Goal: Task Accomplishment & Management: Manage account settings

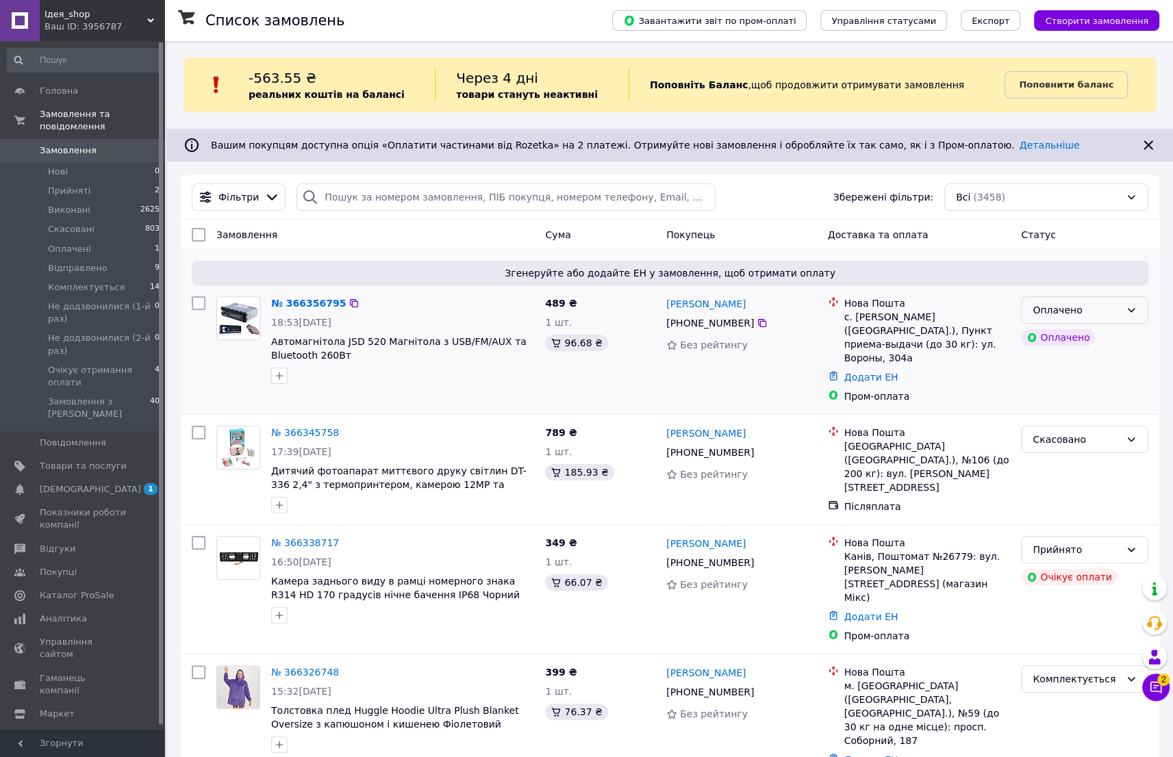
drag, startPoint x: 1114, startPoint y: 307, endPoint x: 1094, endPoint y: 315, distance: 20.6
click at [1112, 308] on div "Оплачено" at bounding box center [1077, 310] width 88 height 15
drag, startPoint x: 1075, startPoint y: 340, endPoint x: 1074, endPoint y: 374, distance: 34.3
click at [1074, 340] on li "Прийнято" at bounding box center [1085, 339] width 126 height 25
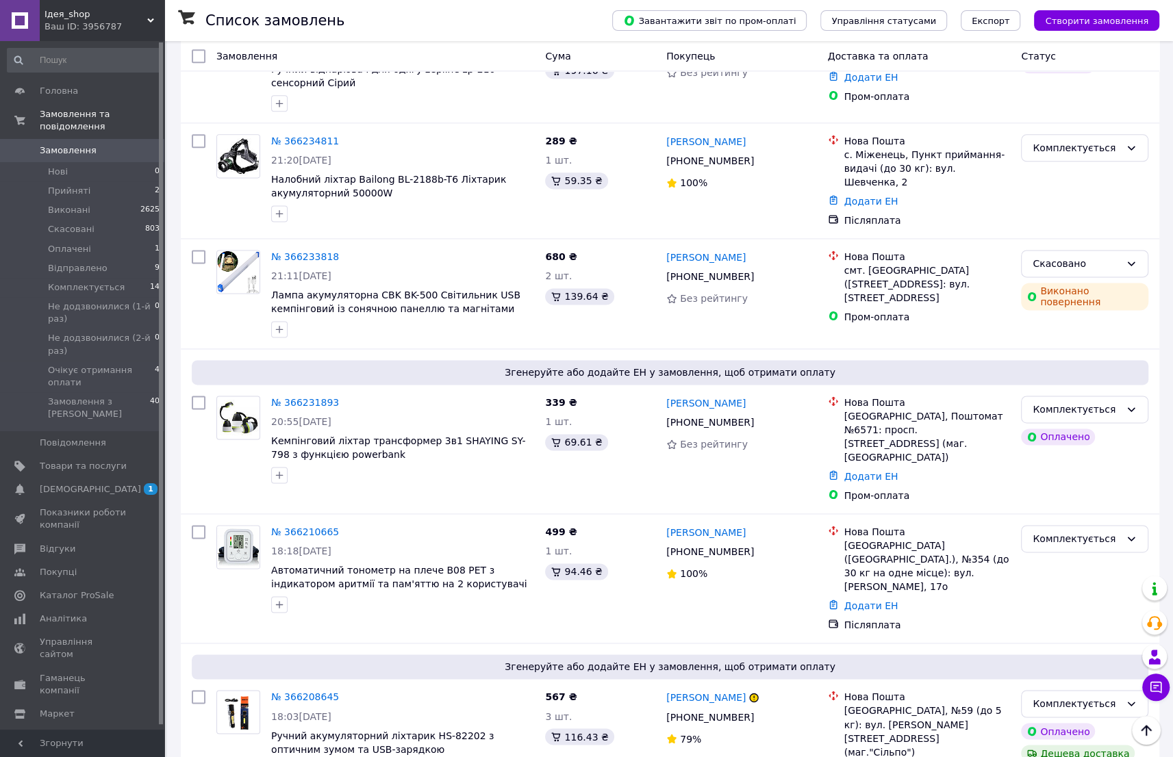
scroll to position [1431, 0]
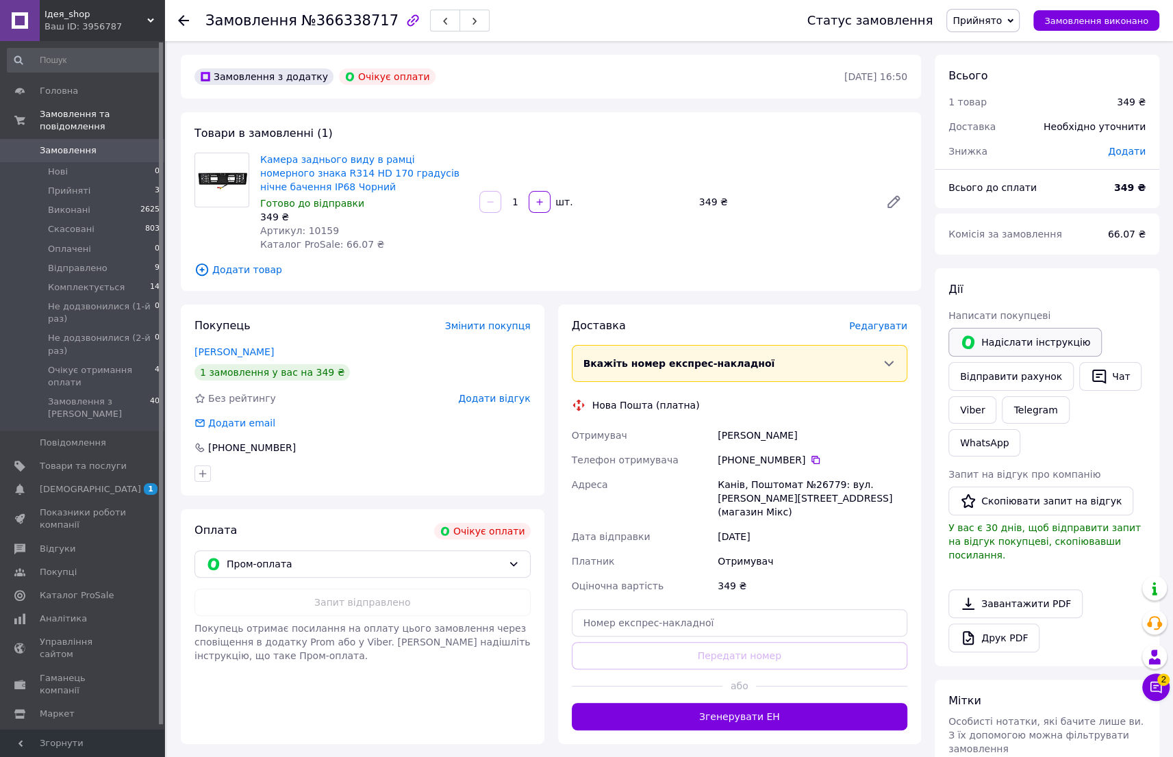
click at [1037, 340] on button "Надіслати інструкцію" at bounding box center [1024, 342] width 153 height 29
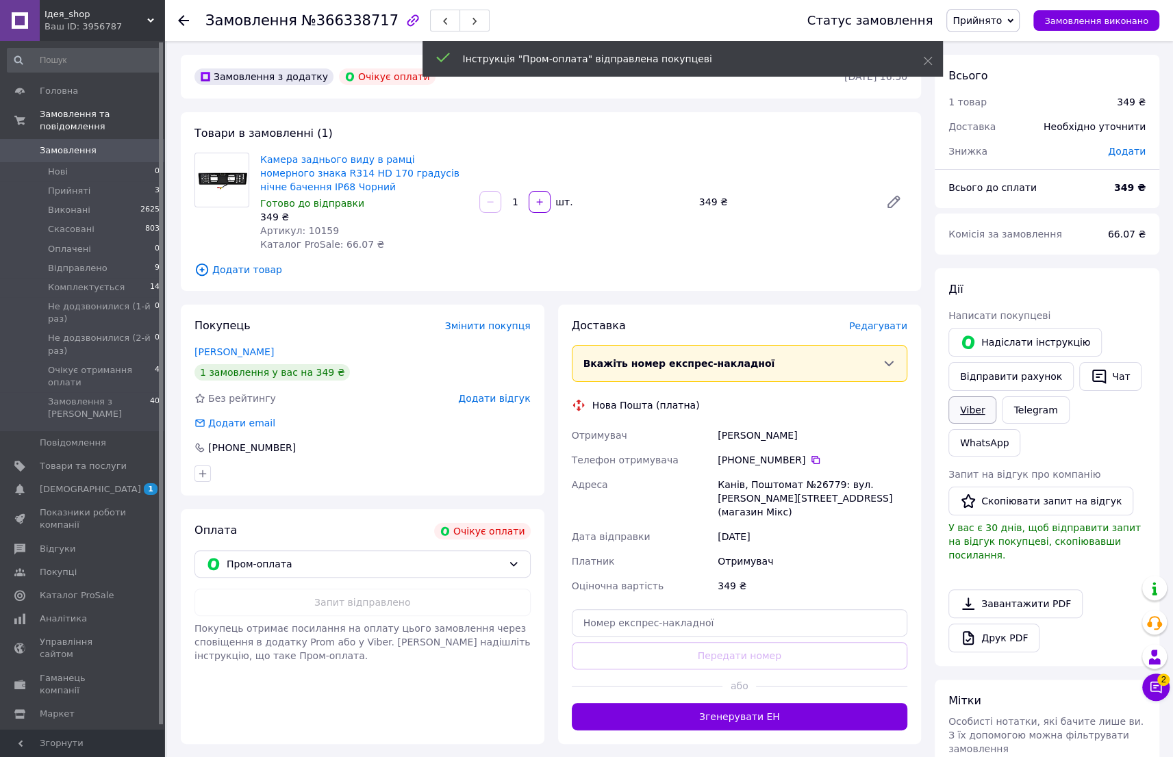
click at [972, 404] on link "Viber" at bounding box center [972, 410] width 48 height 27
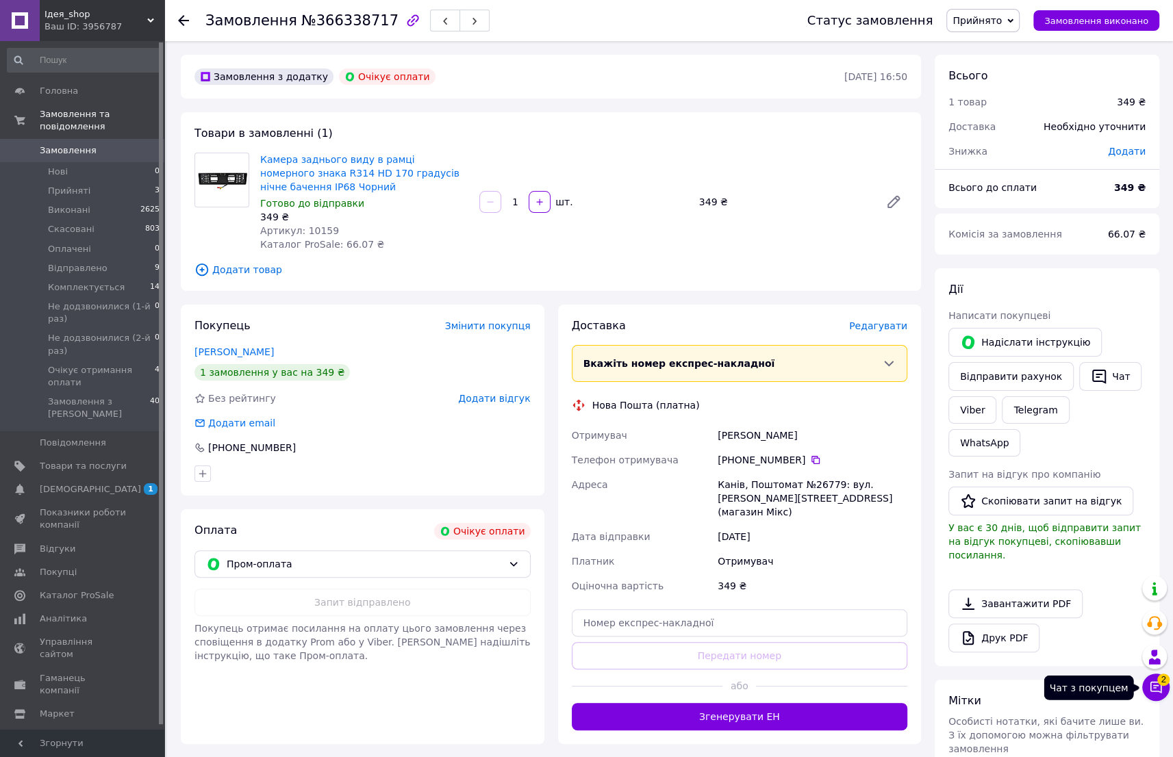
click at [1165, 687] on button "Чат з покупцем 2" at bounding box center [1155, 687] width 27 height 27
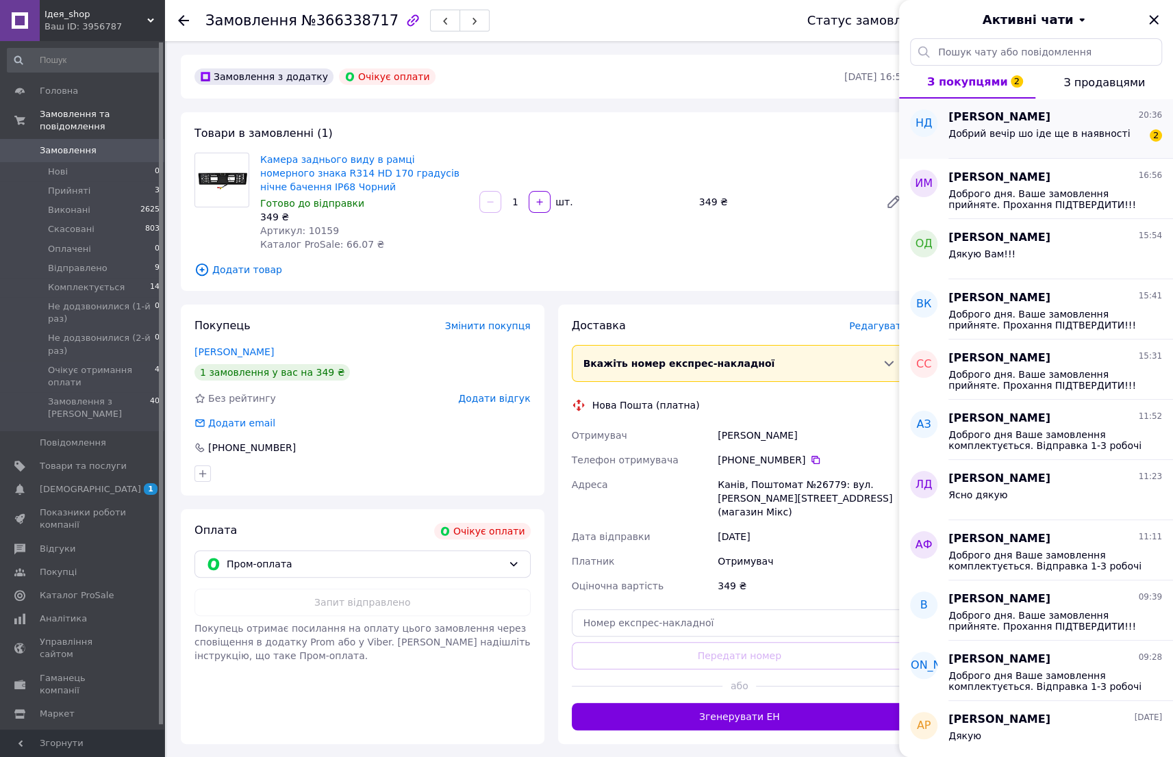
click at [1011, 138] on span "Добрий вечір шо іде ще в наявності" at bounding box center [1038, 133] width 181 height 11
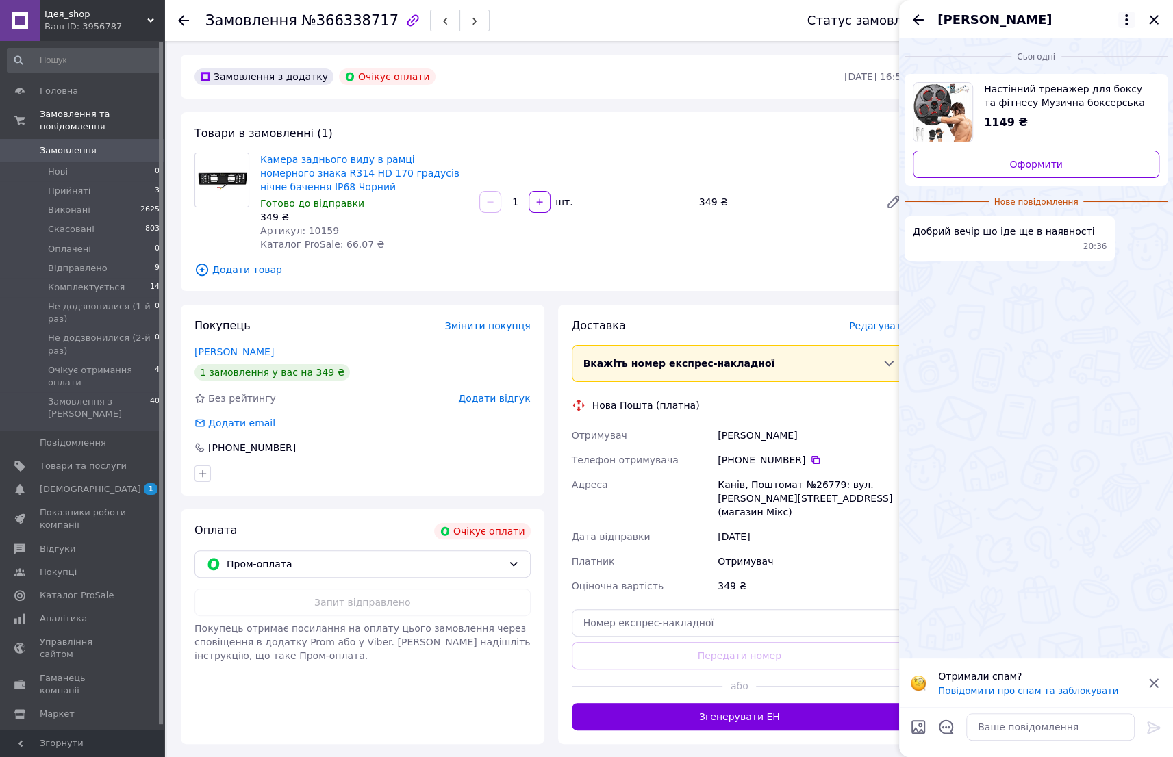
click at [1122, 18] on icon at bounding box center [1126, 20] width 16 height 16
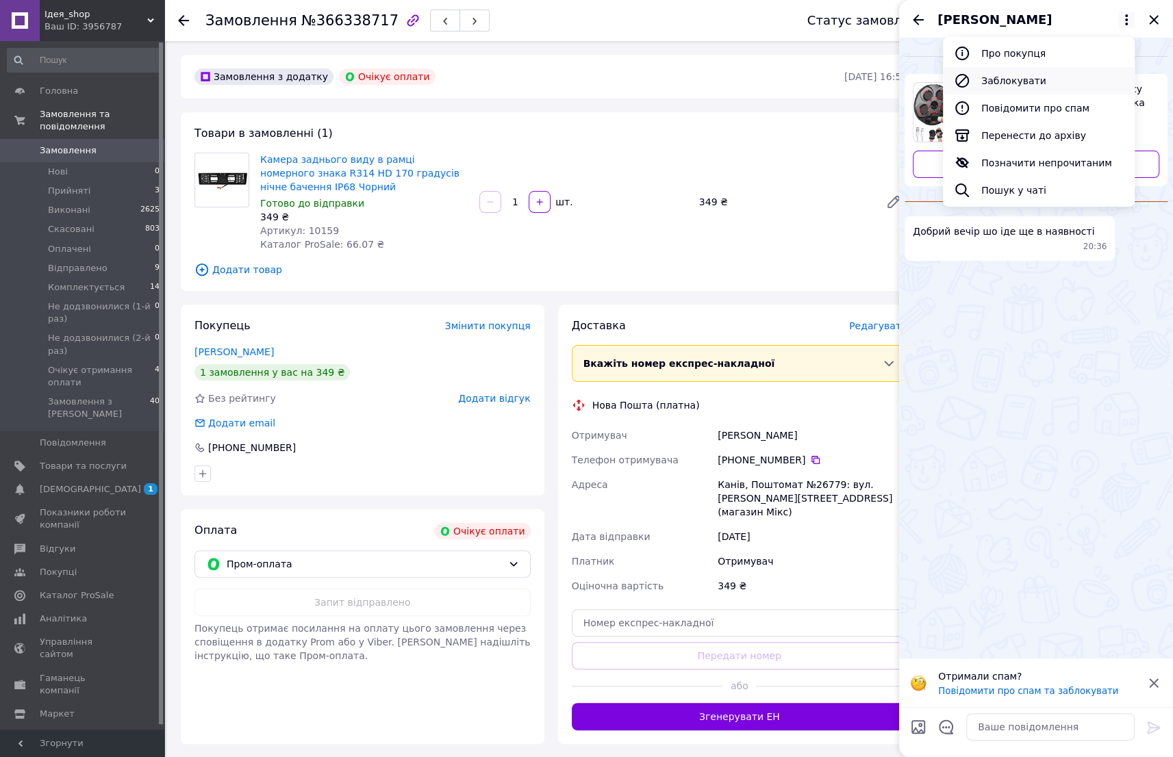
click at [1010, 79] on button "Заблокувати" at bounding box center [1039, 80] width 192 height 27
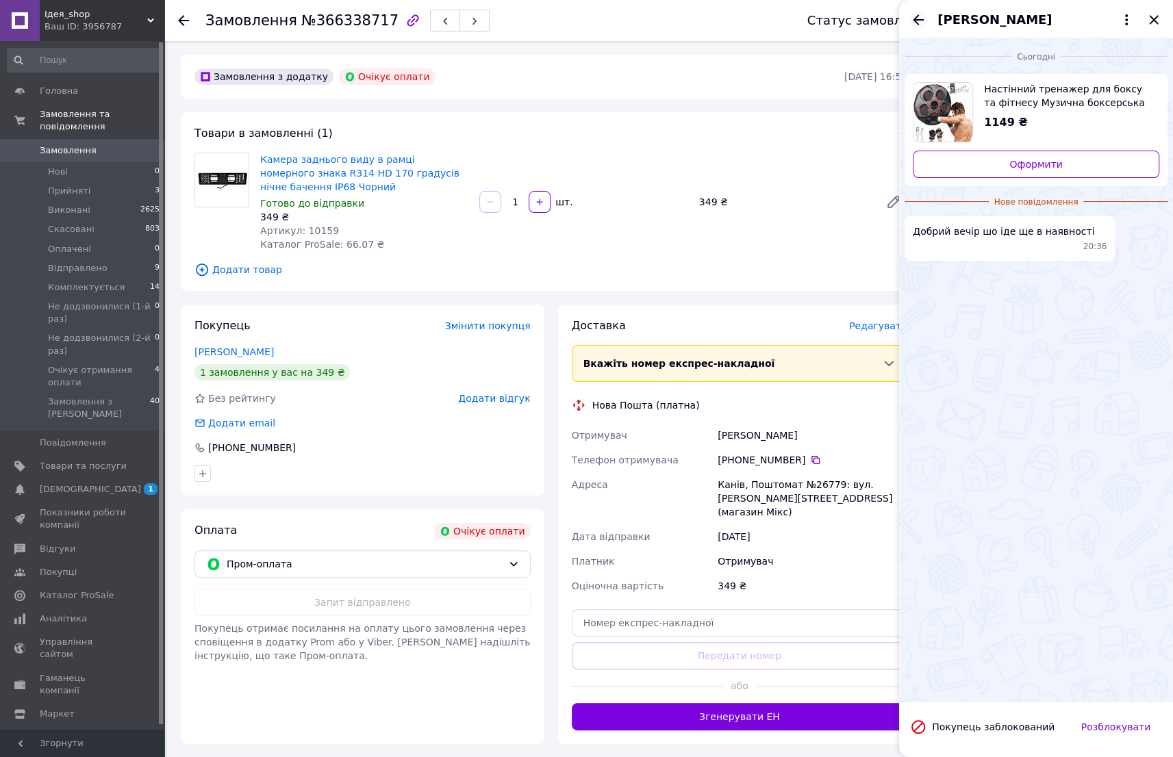
click at [913, 14] on icon "Назад" at bounding box center [918, 20] width 16 height 16
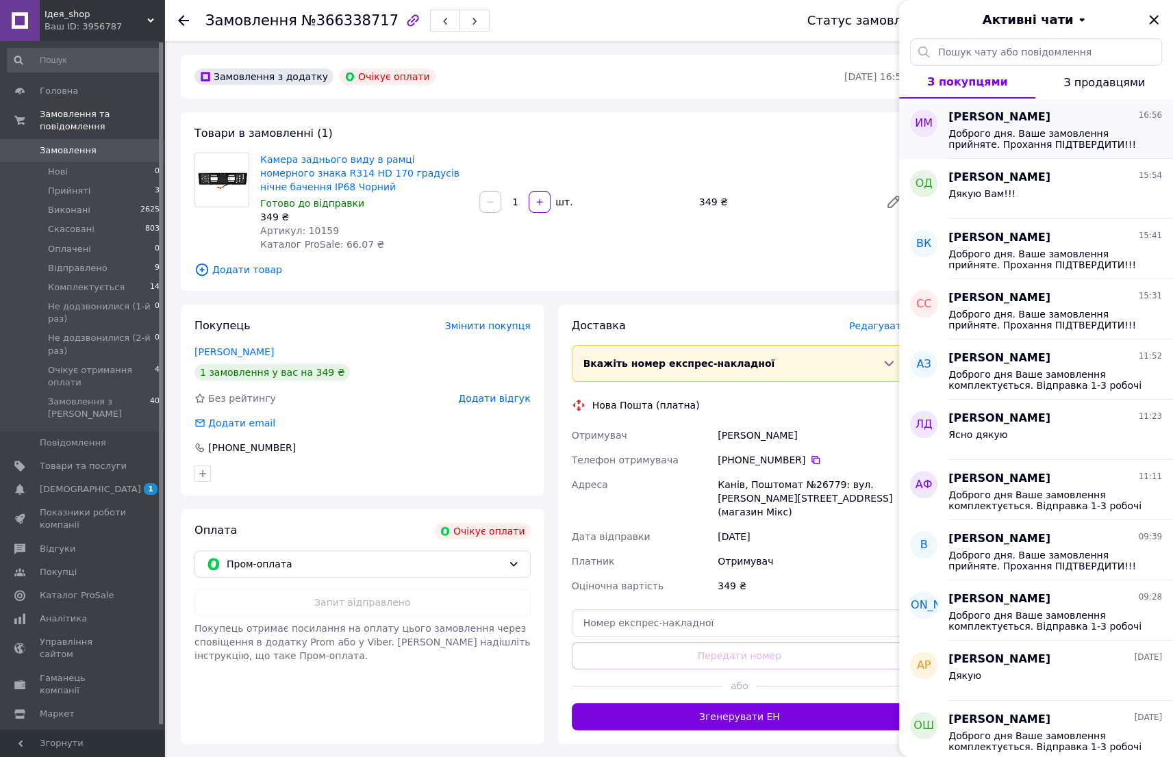
click at [992, 141] on span "Доброго дня. Ваше замовлення прийняте. Прохання ПІДТВЕРДИТИ!!! адресу та умови …" at bounding box center [1045, 139] width 194 height 22
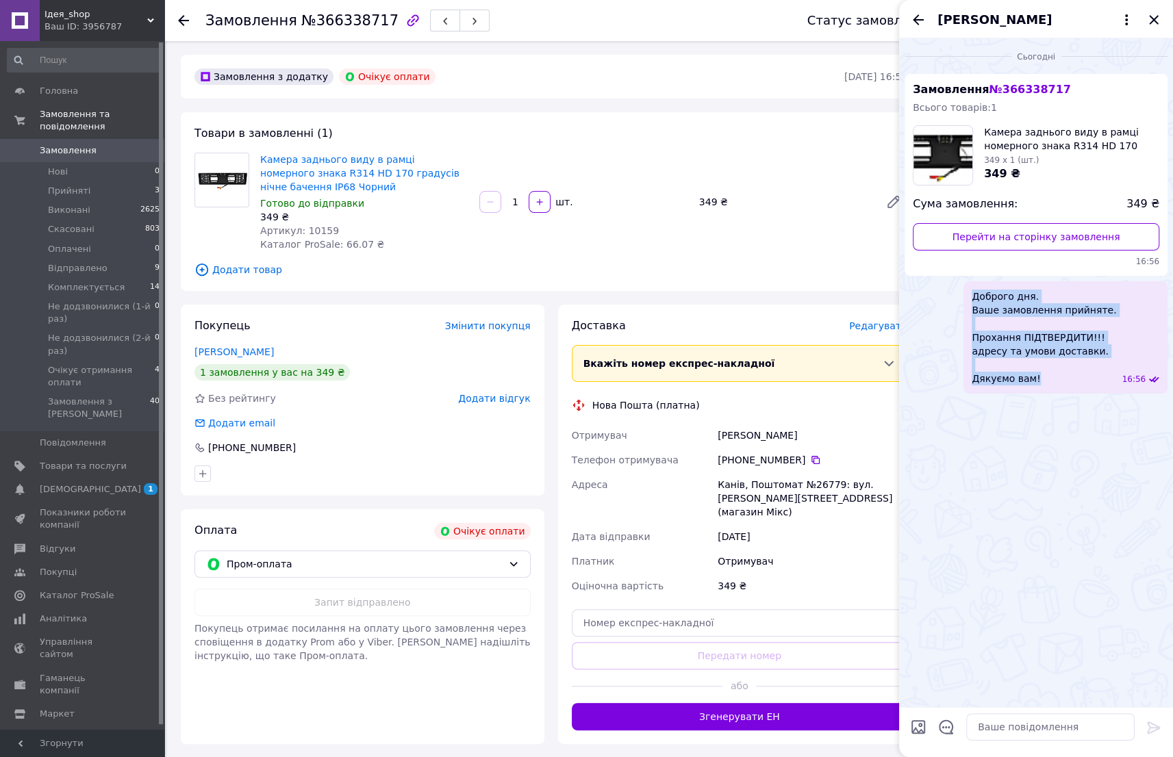
drag, startPoint x: 998, startPoint y: 297, endPoint x: 1079, endPoint y: 386, distance: 119.8
click at [1079, 386] on div "Доброго дня. Ваше замовлення прийняте. Прохання ПІДТВЕРДИТИ!!! адресу та умови …" at bounding box center [1066, 337] width 204 height 112
copy span "Доброго дня. Ваше замовлення прийняте. Прохання ПІДТВЕРДИТИ!!! адресу та умови …"
click at [1155, 23] on icon "Закрити" at bounding box center [1154, 20] width 16 height 16
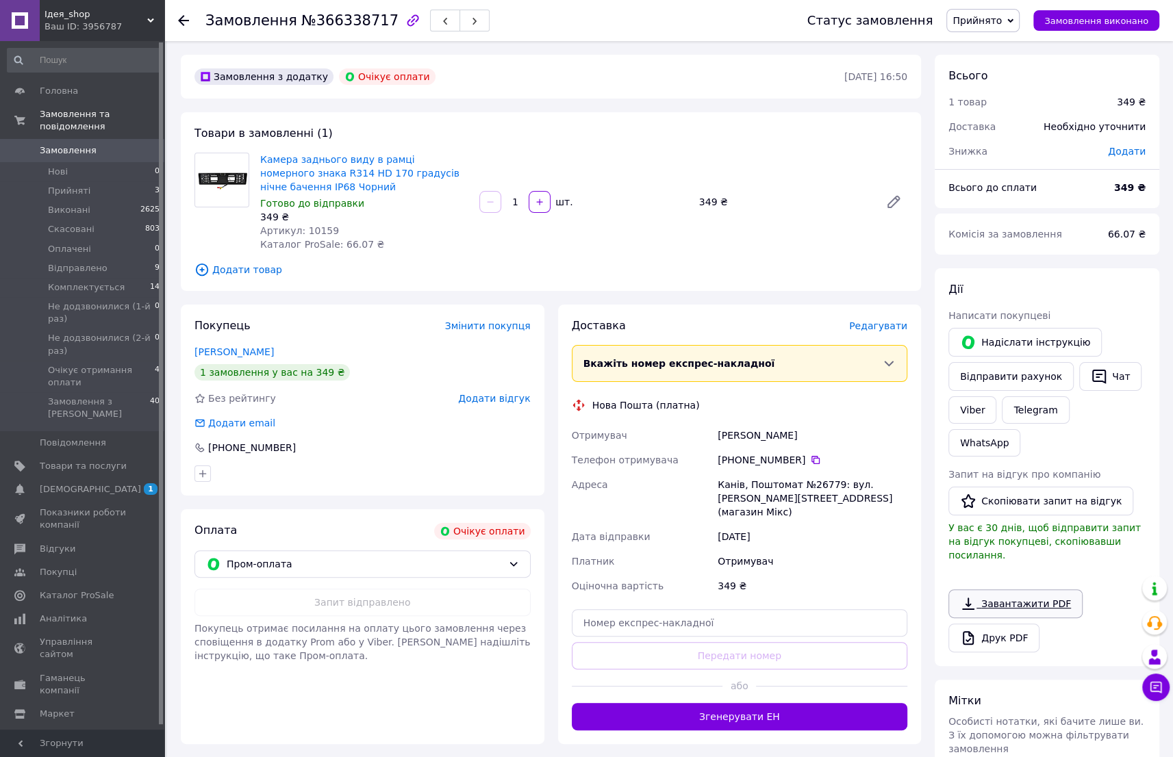
click at [1015, 590] on link "Завантажити PDF" at bounding box center [1015, 604] width 134 height 29
click at [1011, 349] on button "Надіслати інструкцію" at bounding box center [1024, 342] width 153 height 29
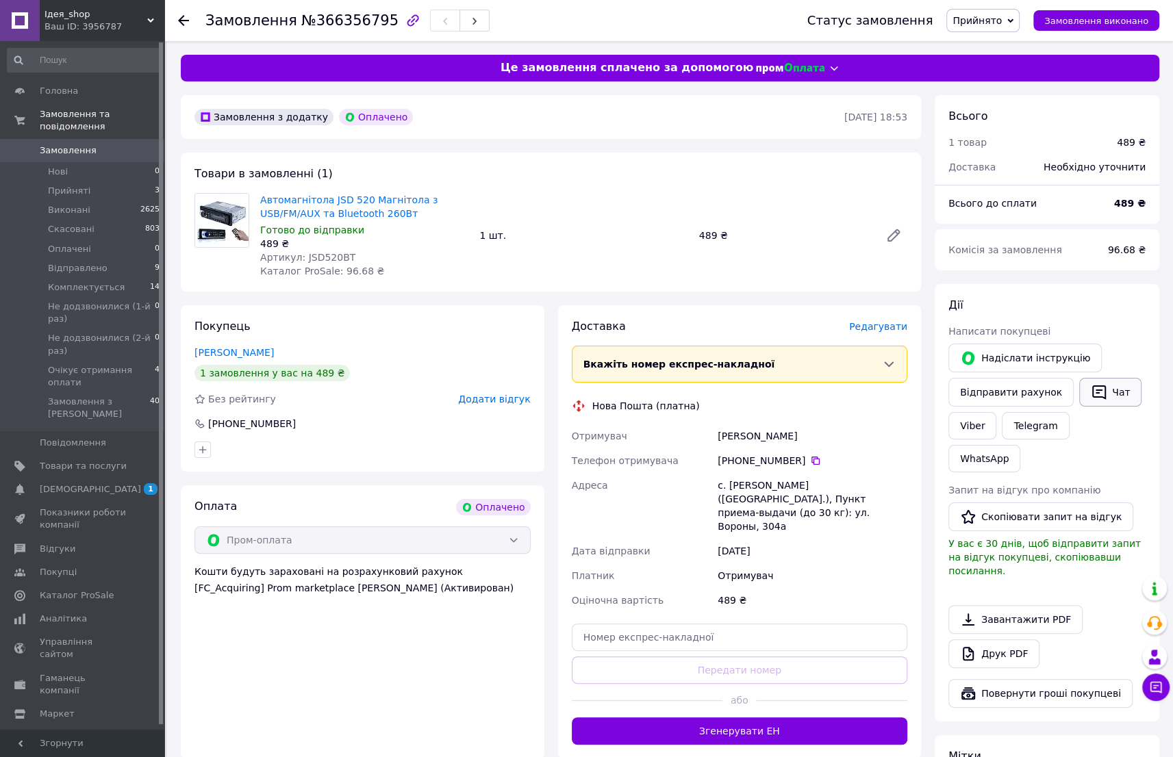
click at [1092, 384] on icon "button" at bounding box center [1099, 392] width 16 height 16
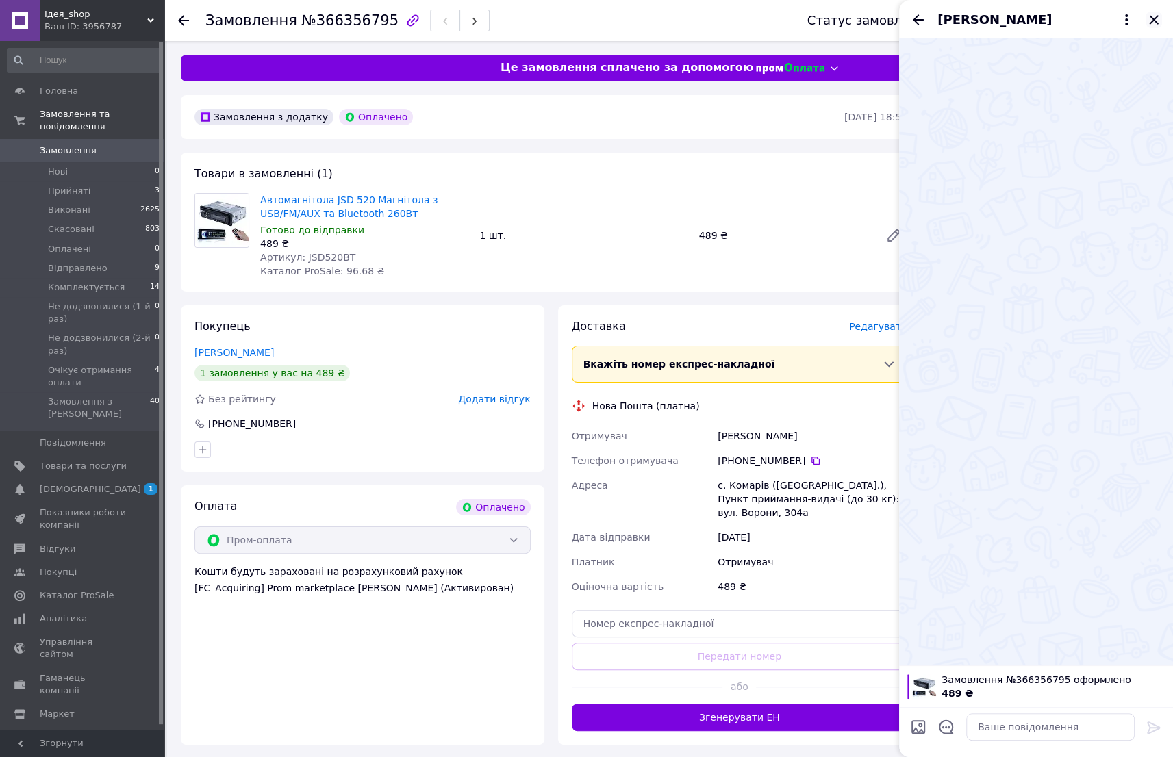
click at [1153, 17] on icon "Закрити" at bounding box center [1154, 20] width 16 height 16
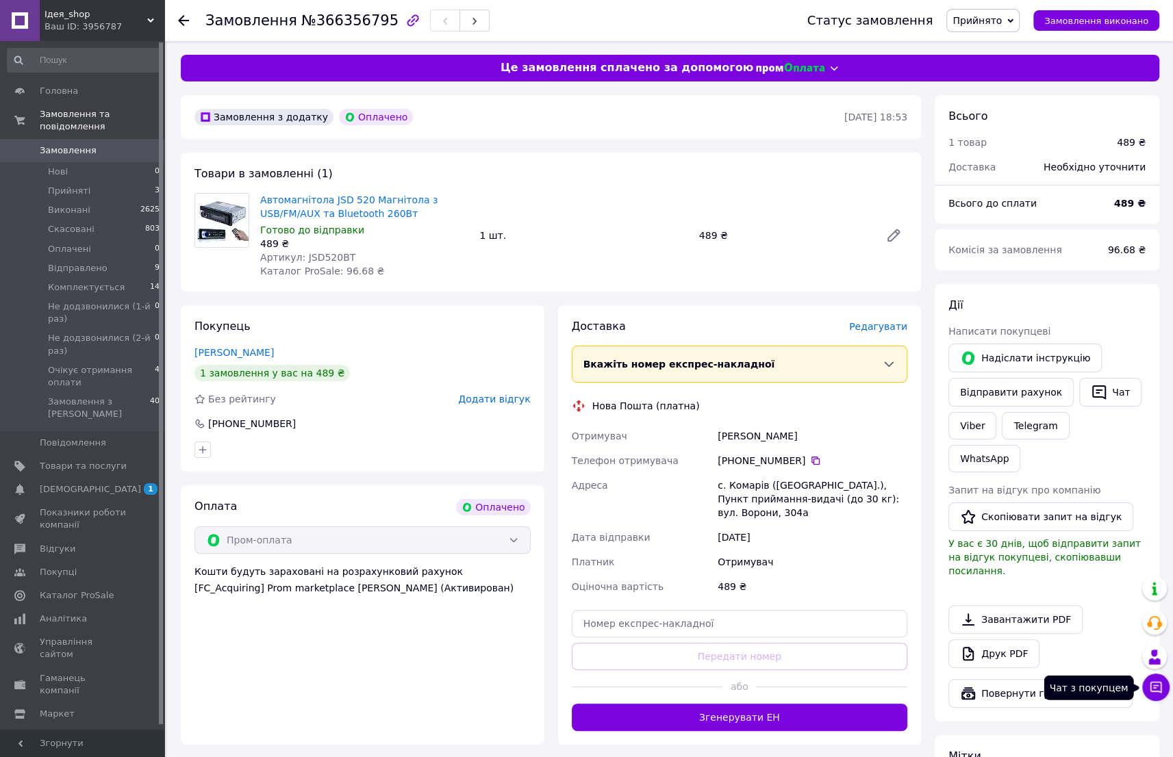
click at [1159, 690] on icon at bounding box center [1156, 688] width 14 height 14
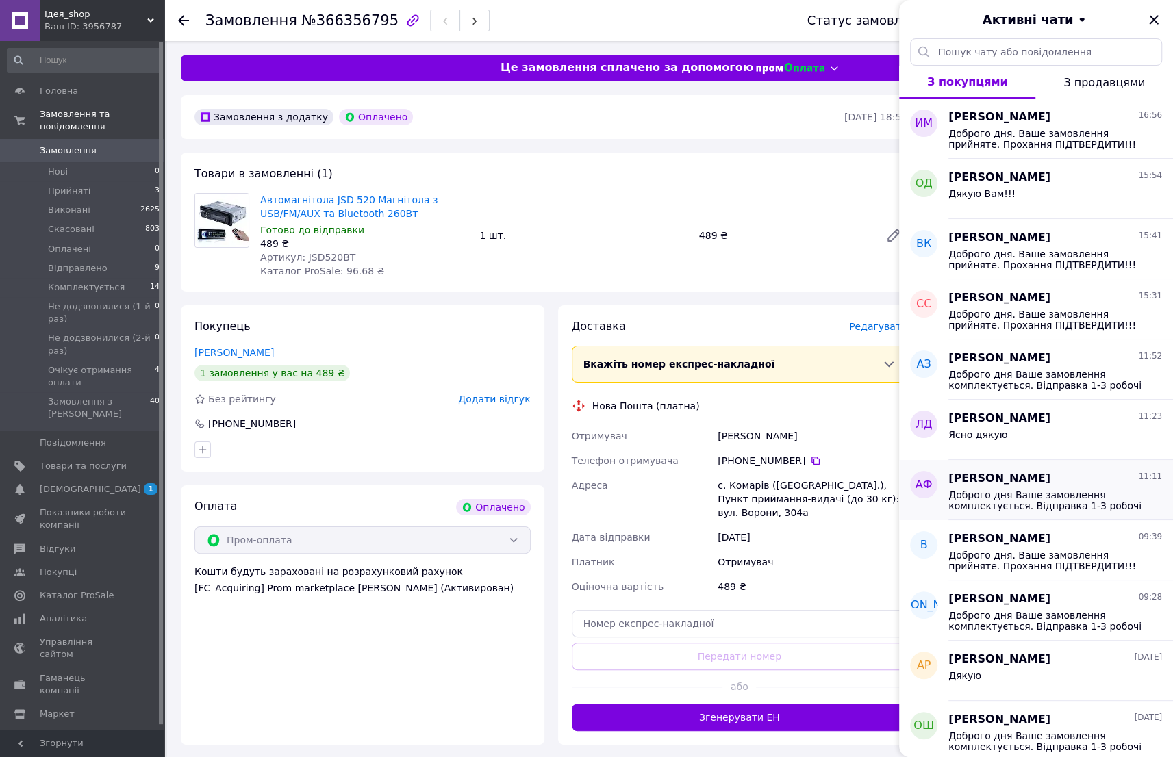
click at [1042, 499] on span "Доброго дня Ваше замовлення комплектується. Відправка 1-3 робочі дні. Будь ласк…" at bounding box center [1045, 501] width 194 height 22
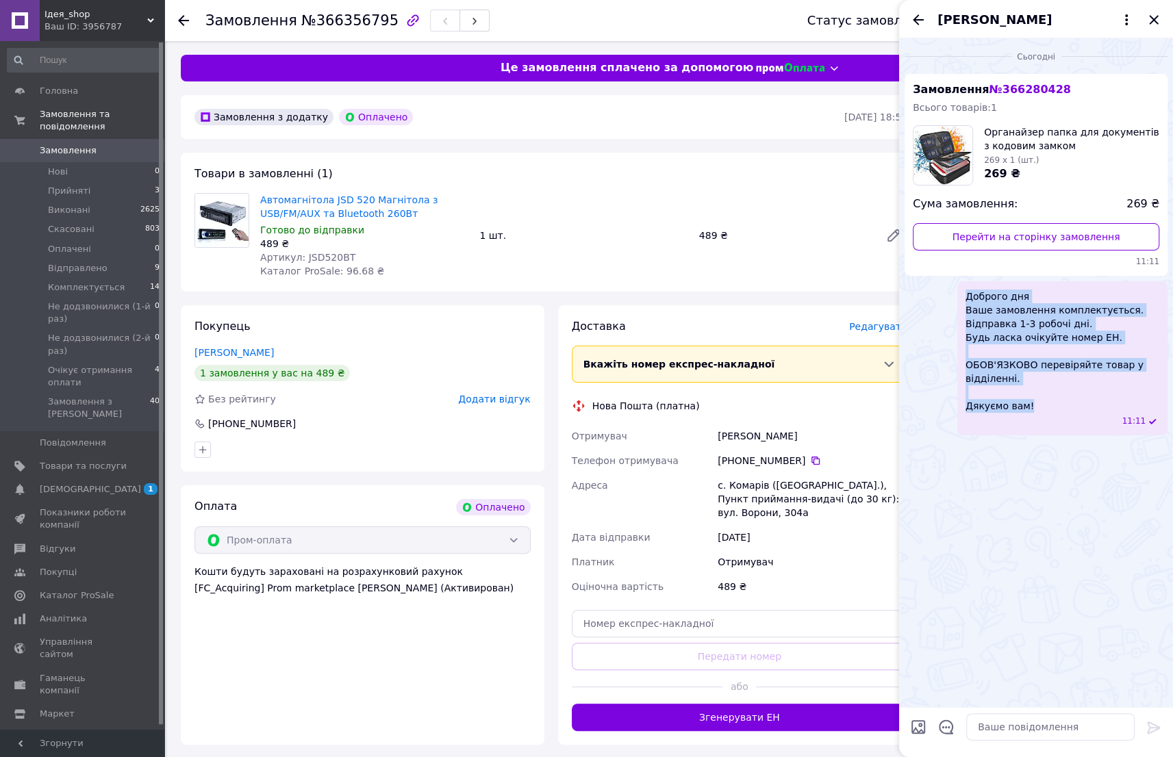
drag, startPoint x: 967, startPoint y: 295, endPoint x: 1048, endPoint y: 412, distance: 142.3
click at [1048, 412] on div "Доброго дня Ваше замовлення комплектується. Відправка 1-3 робочі дні. Будь ласк…" at bounding box center [1062, 358] width 210 height 154
copy span "Доброго дня Ваше замовлення комплектується. Відправка 1-3 робочі дні. Будь ласк…"
click at [1151, 15] on icon "Закрити" at bounding box center [1154, 20] width 16 height 16
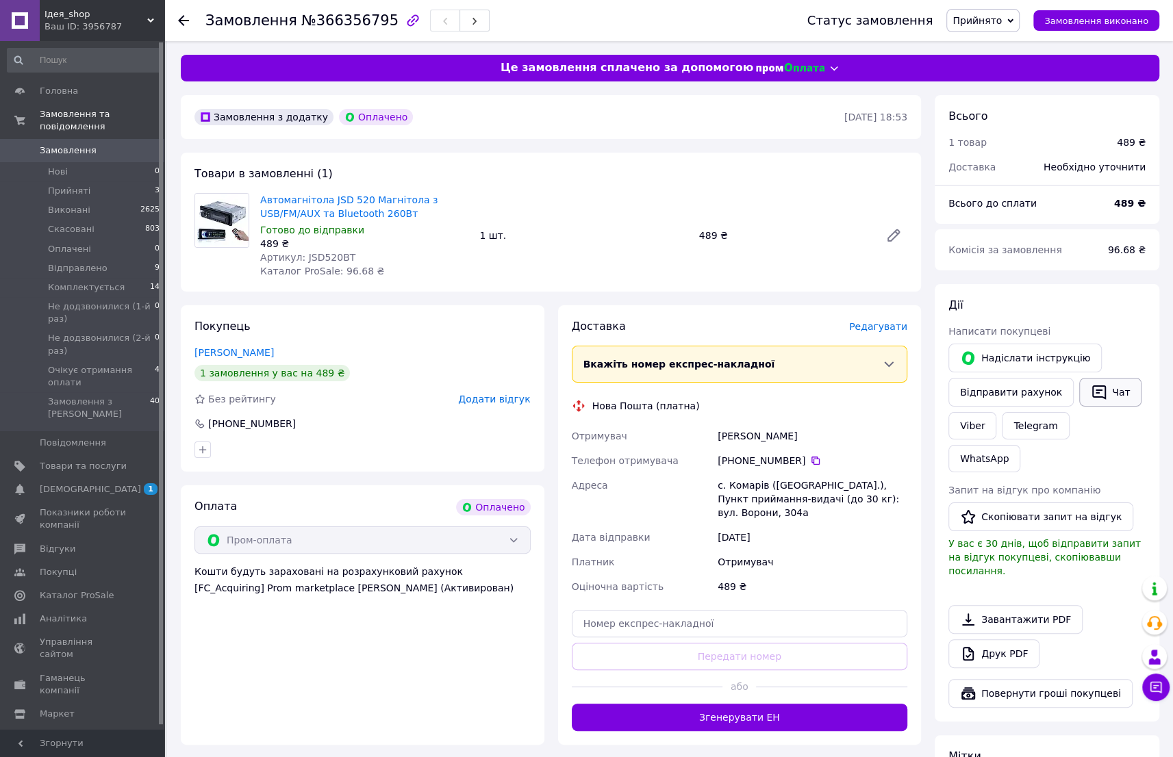
click at [1093, 392] on icon "button" at bounding box center [1099, 392] width 16 height 16
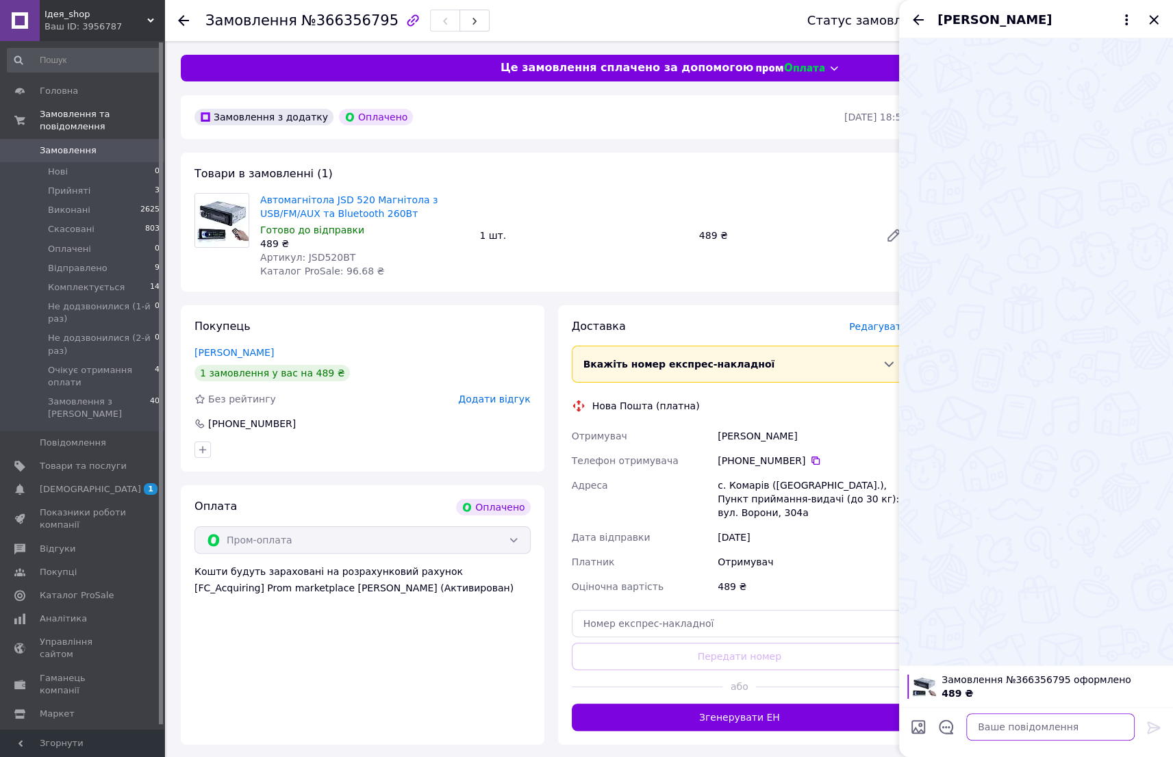
drag, startPoint x: 1018, startPoint y: 735, endPoint x: 1029, endPoint y: 733, distance: 10.6
click at [1020, 735] on textarea at bounding box center [1050, 727] width 168 height 27
paste textarea "Доброго дня Ваше замовлення комплектується. Відправка 1-3 робочі дні. Будь ласк…"
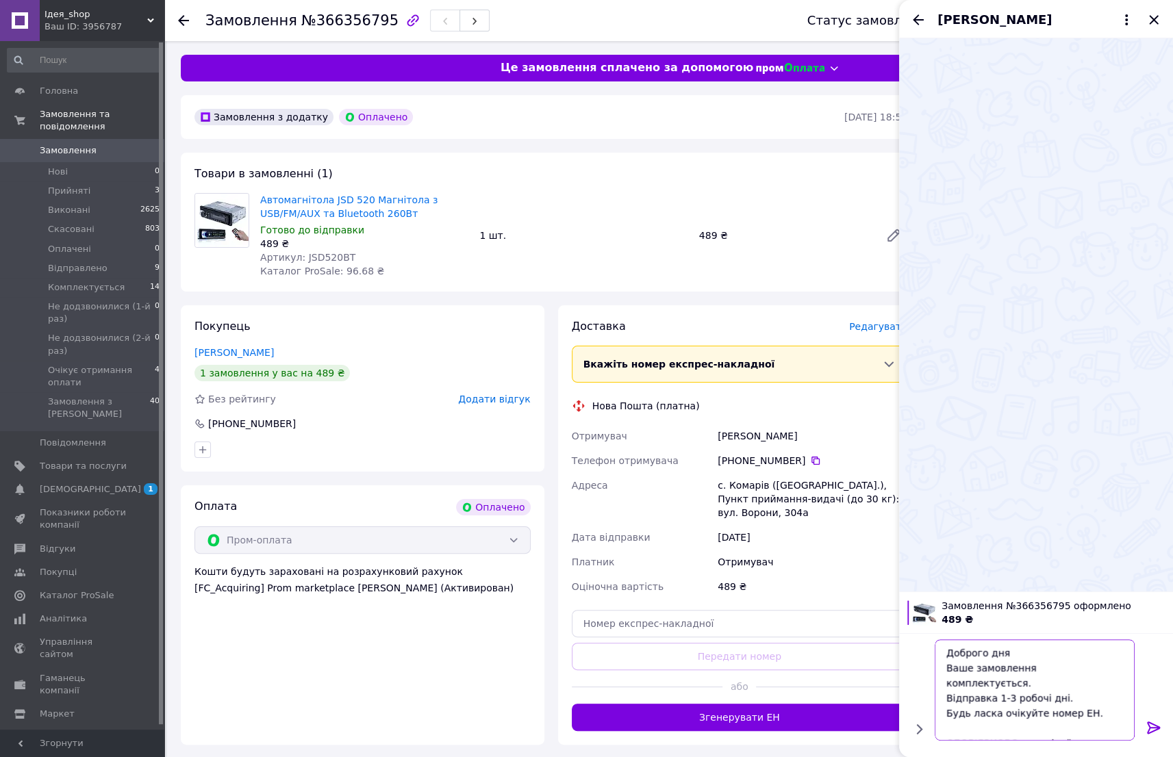
scroll to position [40, 0]
type textarea "Доброго дня Ваше замовлення комплектується. Відправка 1-3 робочі дні. Будь ласк…"
click at [1153, 727] on icon at bounding box center [1154, 728] width 16 height 16
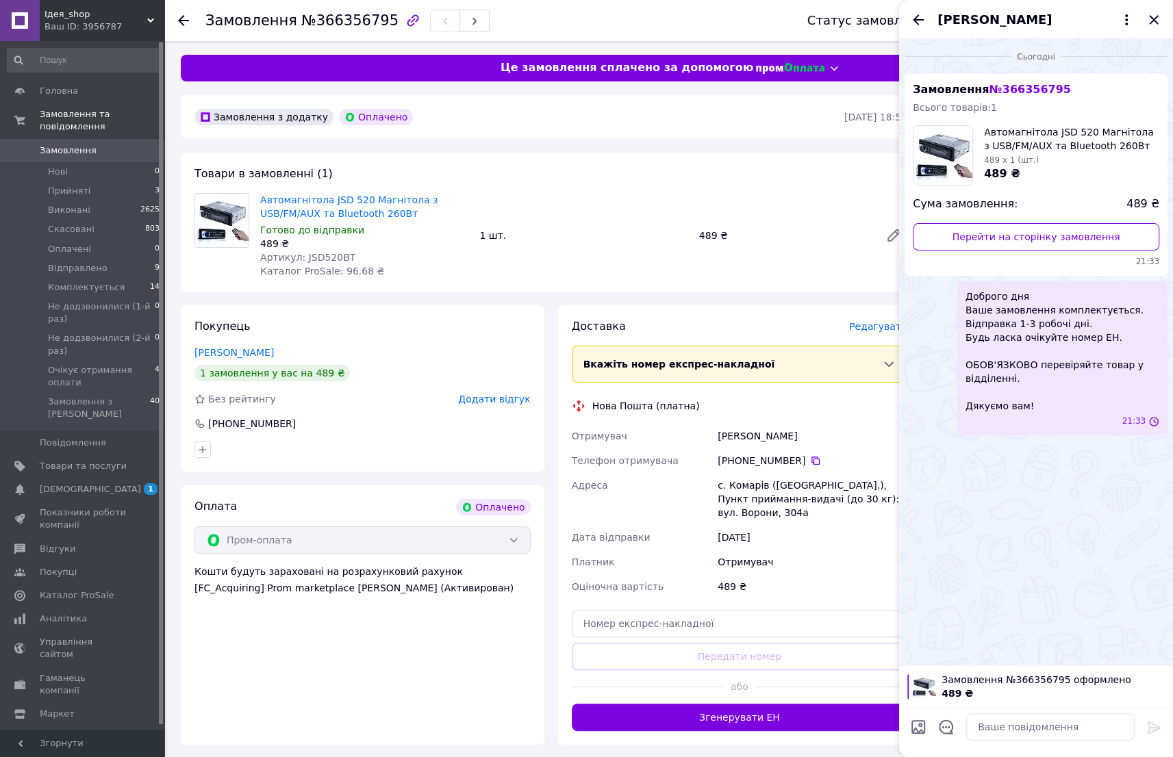
scroll to position [0, 0]
drag, startPoint x: 1150, startPoint y: 20, endPoint x: 1079, endPoint y: 5, distance: 72.7
click at [1150, 20] on icon "Закрити" at bounding box center [1154, 20] width 16 height 16
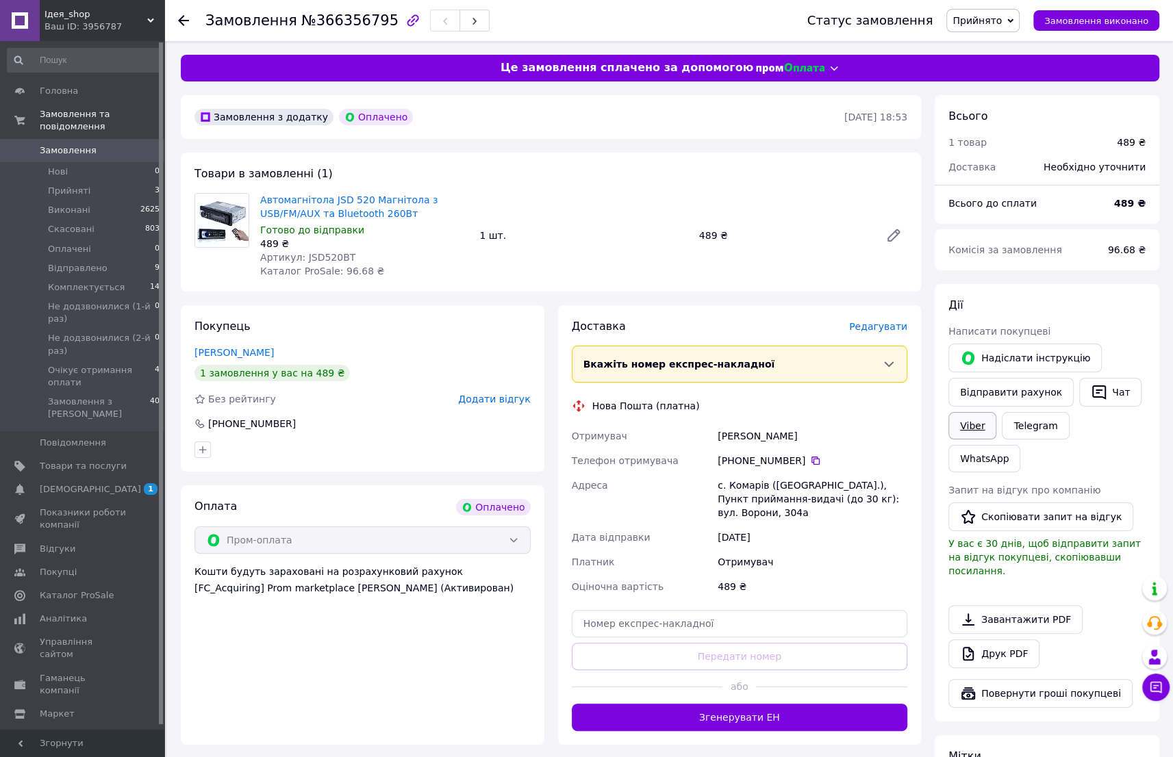
click at [969, 426] on link "Viber" at bounding box center [972, 425] width 48 height 27
click at [999, 677] on div "Всього 1 товар 489 ₴ Доставка Необхідно уточнити Всього до сплати 489 ₴ Комісія…" at bounding box center [1047, 571] width 225 height 953
click at [1007, 605] on link "Завантажити PDF" at bounding box center [1015, 619] width 134 height 29
click at [1016, 19] on span "Прийнято" at bounding box center [982, 20] width 73 height 23
click at [1000, 123] on li "Комплектується" at bounding box center [1016, 130] width 138 height 21
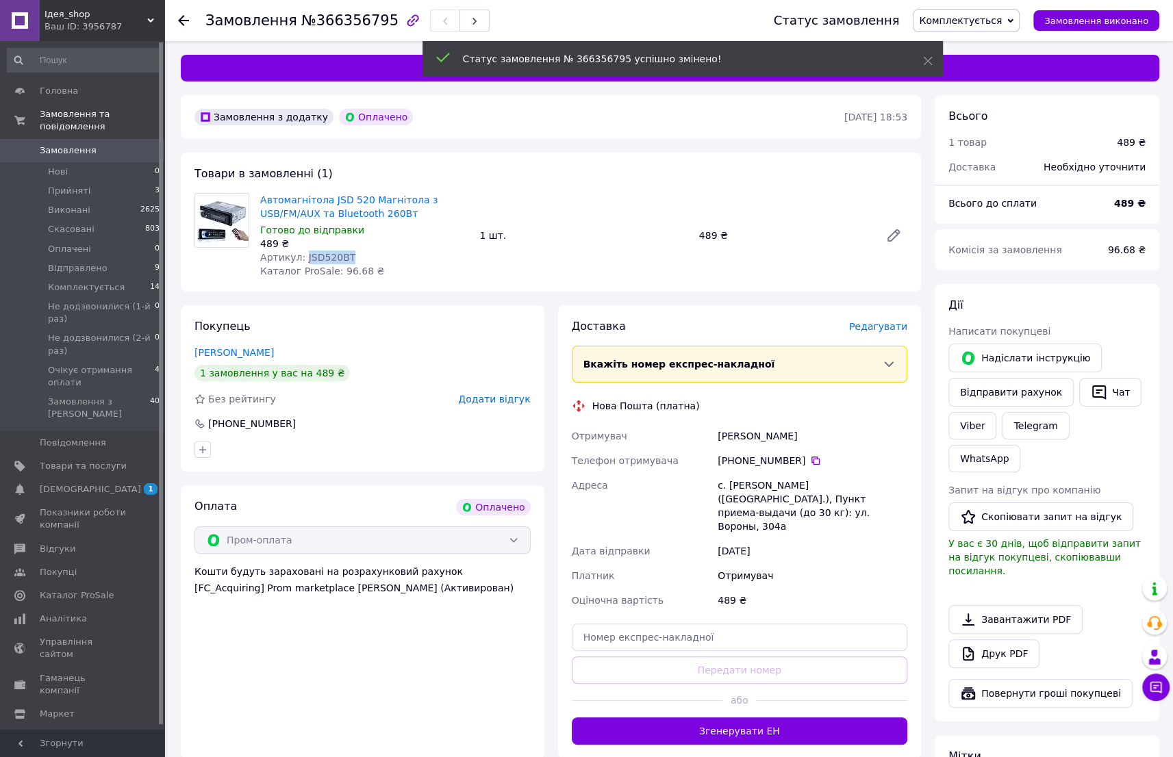
drag, startPoint x: 301, startPoint y: 255, endPoint x: 347, endPoint y: 257, distance: 46.6
click at [347, 257] on div "Артикул: JSD520BT" at bounding box center [364, 258] width 208 height 14
copy span "JSD520BT"
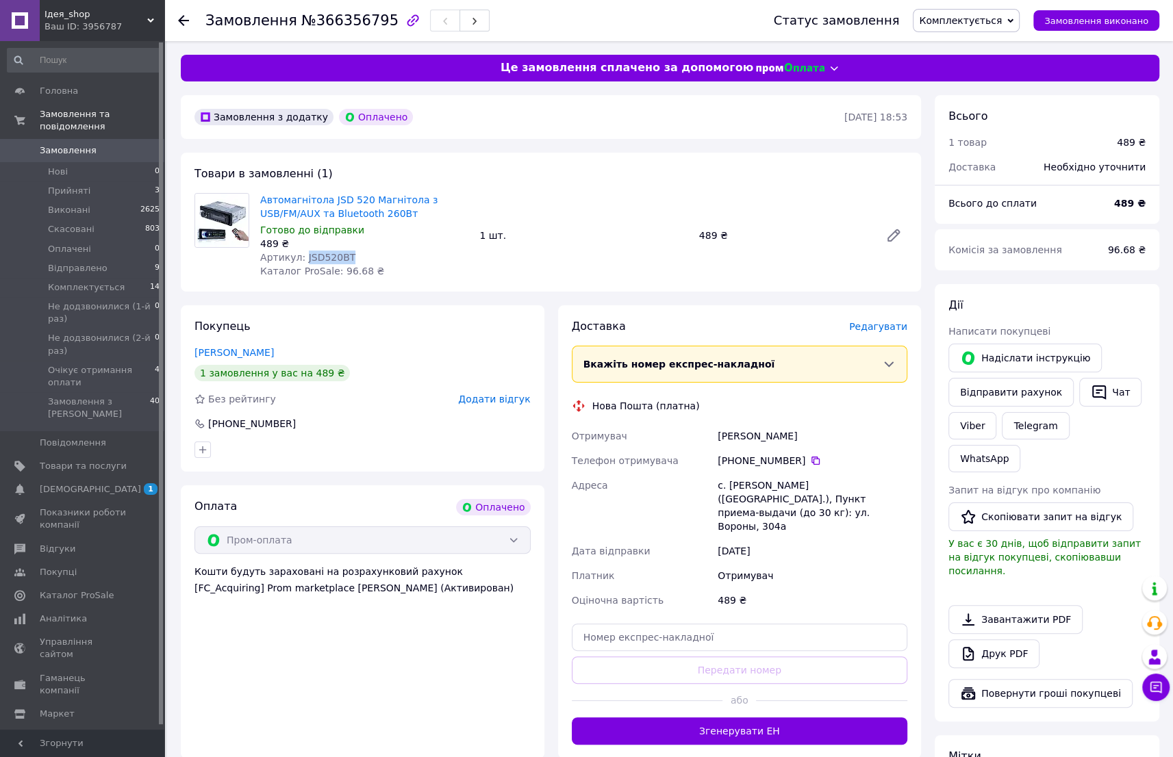
drag, startPoint x: 717, startPoint y: 436, endPoint x: 798, endPoint y: 462, distance: 85.3
click at [798, 462] on div "Отримувач Лесів Петя Телефон отримувача +380 68 503 58 91   Адреса с. Комаров (…" at bounding box center [740, 518] width 342 height 189
copy div "Лесів Петя Телефон отримувача +380 68 503 58 91"
drag, startPoint x: 725, startPoint y: 483, endPoint x: 764, endPoint y: 481, distance: 39.1
click at [764, 481] on div "с. [PERSON_NAME] ([GEOGRAPHIC_DATA].), Пункт приема-выдачи (до 30 кг): ул. Воро…" at bounding box center [812, 506] width 195 height 66
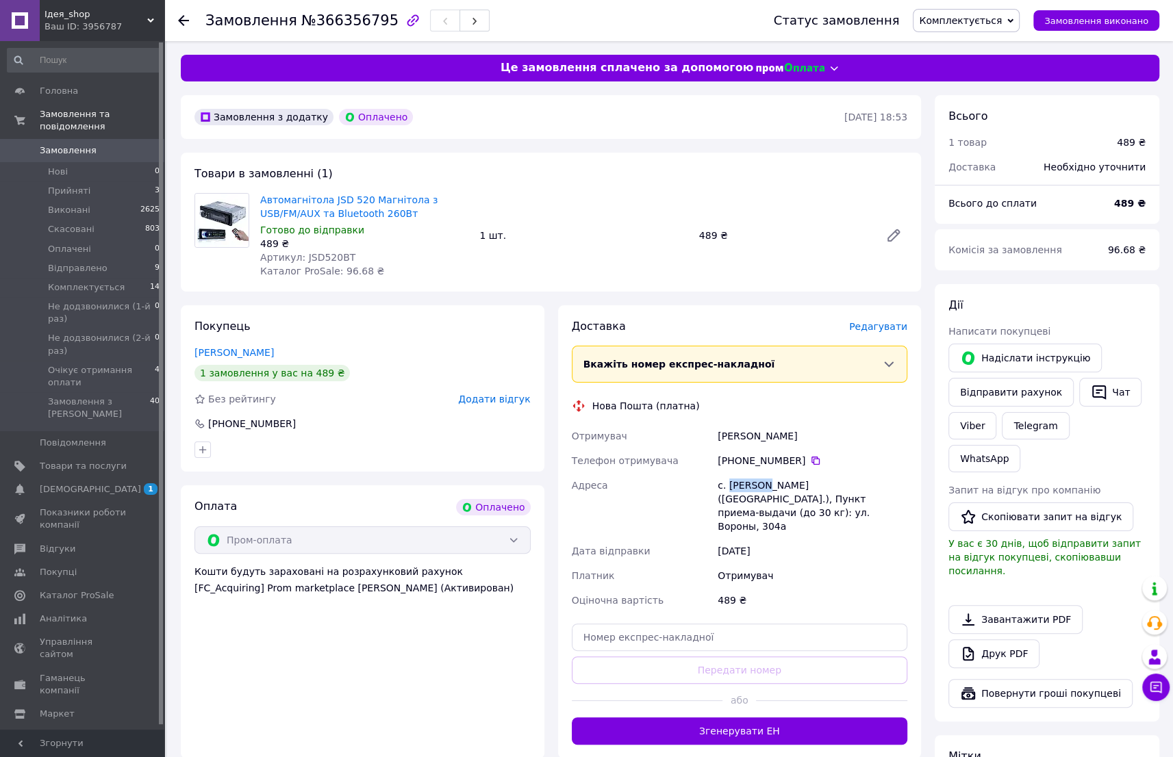
copy div "Комаров"
click at [721, 481] on div "с. [PERSON_NAME] ([GEOGRAPHIC_DATA].), Пункт приема-выдачи (до 30 кг): ул. Воро…" at bounding box center [812, 506] width 195 height 66
drag, startPoint x: 717, startPoint y: 483, endPoint x: 792, endPoint y: 517, distance: 82.7
click at [792, 517] on div "с. [PERSON_NAME] ([GEOGRAPHIC_DATA].), Пункт приема-выдачи (до 30 кг): ул. Воро…" at bounding box center [812, 506] width 195 height 66
copy div "с. [PERSON_NAME] ([GEOGRAPHIC_DATA].), Пункт приема-выдачи (до 30 кг): ул. Воро…"
